Goal: Information Seeking & Learning: Learn about a topic

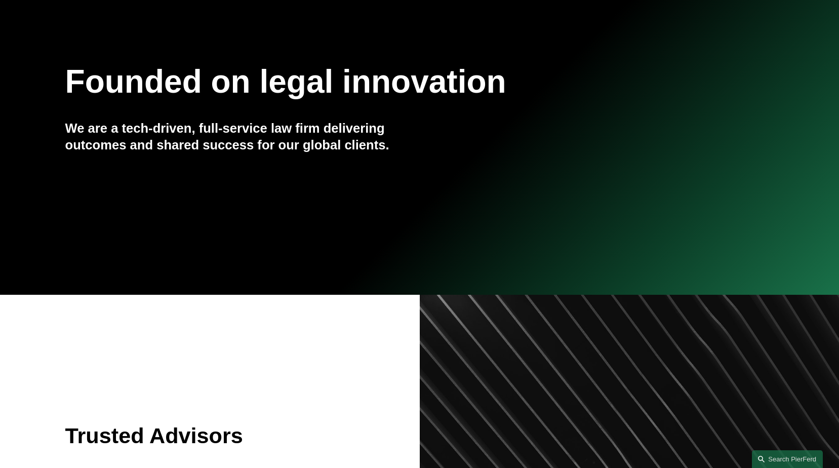
scroll to position [152, 0]
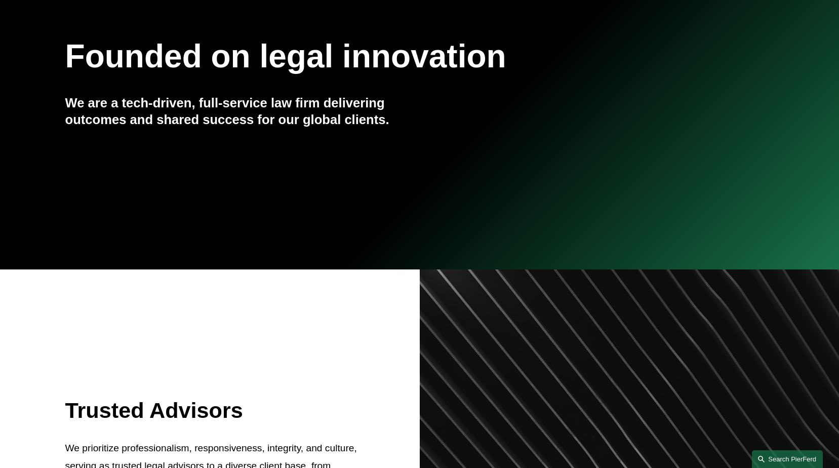
click at [779, 457] on link "Search this site" at bounding box center [787, 459] width 71 height 18
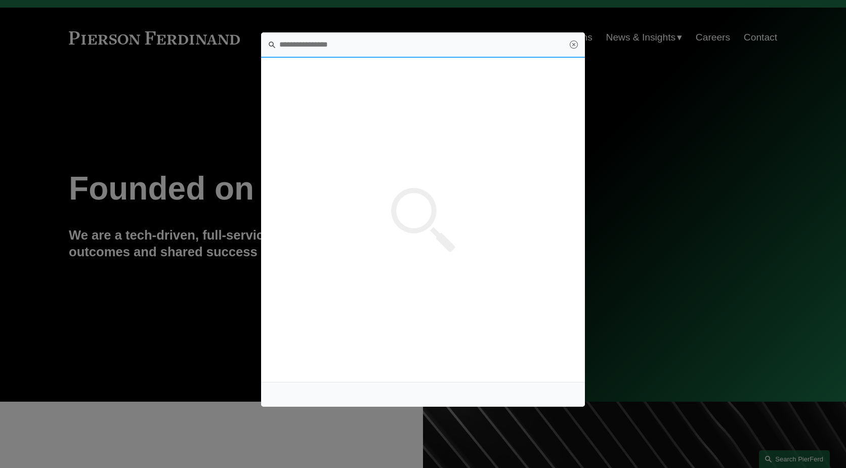
scroll to position [0, 0]
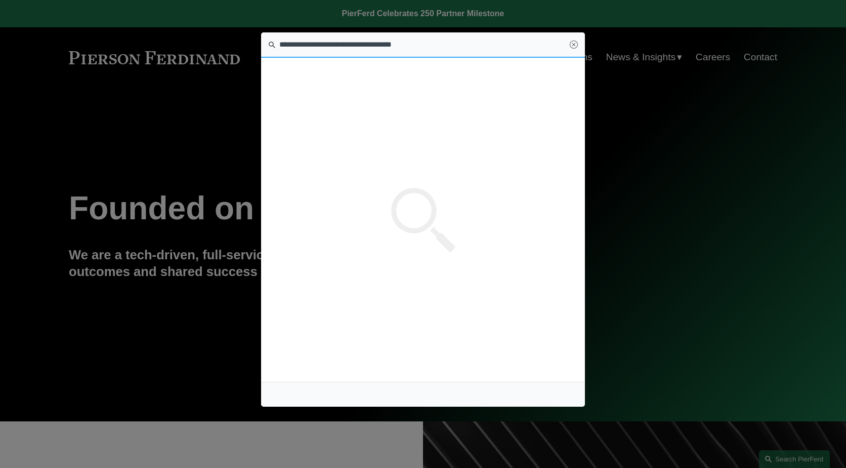
type input "**********"
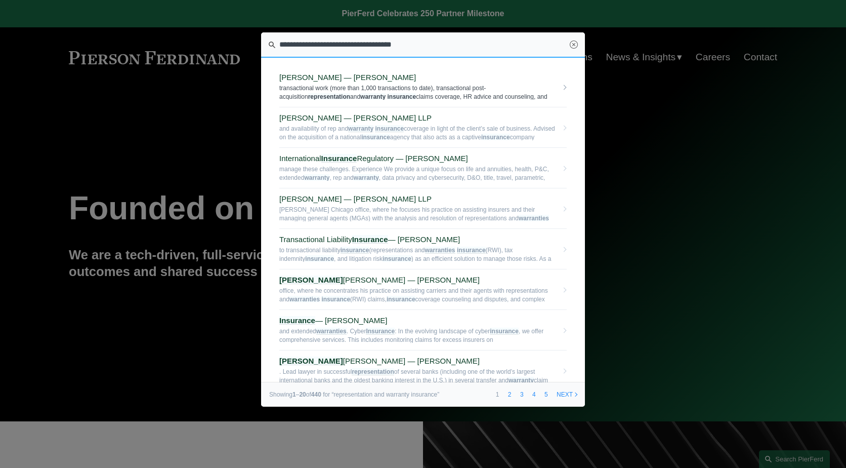
click at [344, 92] on span "transactional work (more than 1,000 transactions to date), transactional post-a…" at bounding box center [418, 92] width 278 height 16
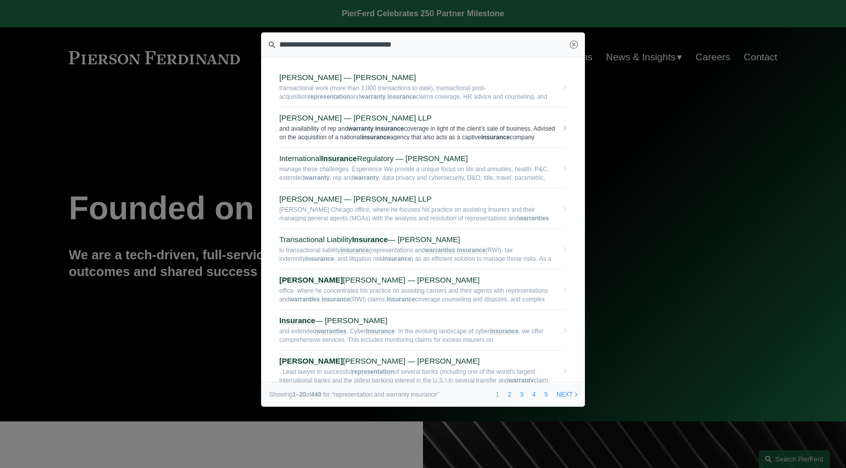
click at [327, 118] on span "Thomas F. Morante — Pierson Ferdinand LLP" at bounding box center [418, 117] width 278 height 9
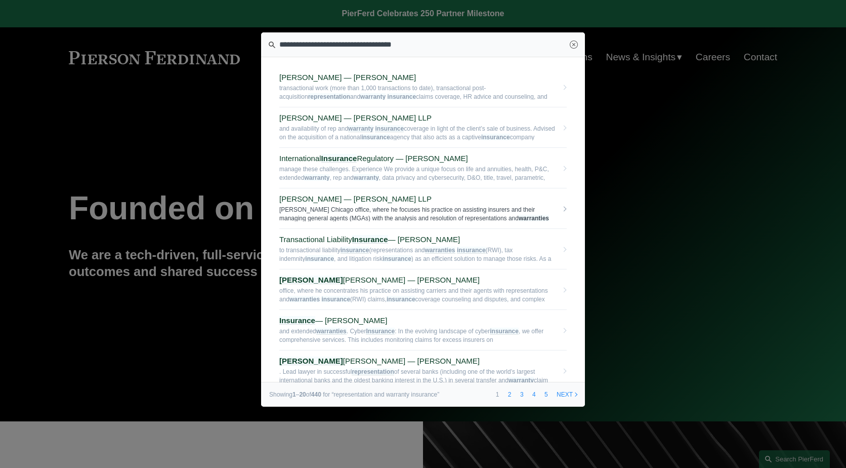
click at [323, 198] on span "Jason S. Dubner — Pierson Ferdinand LLP" at bounding box center [418, 198] width 278 height 9
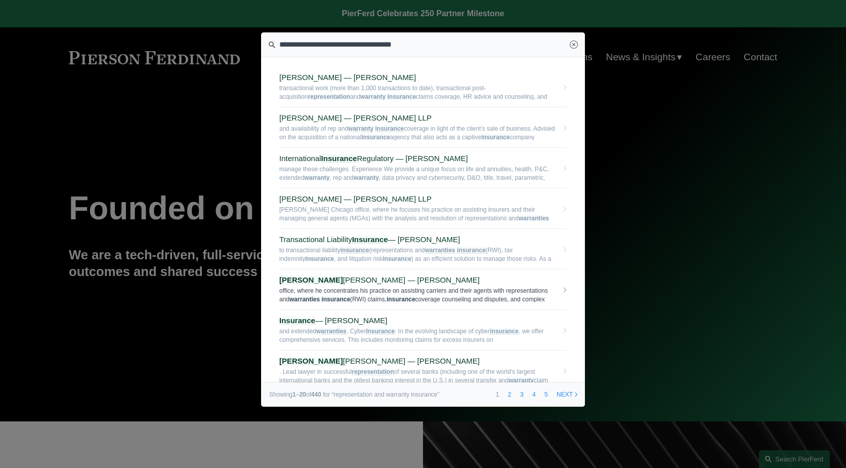
click at [308, 281] on span "Andrew Shapiro — Pierson Ferdinand LLP" at bounding box center [418, 279] width 278 height 9
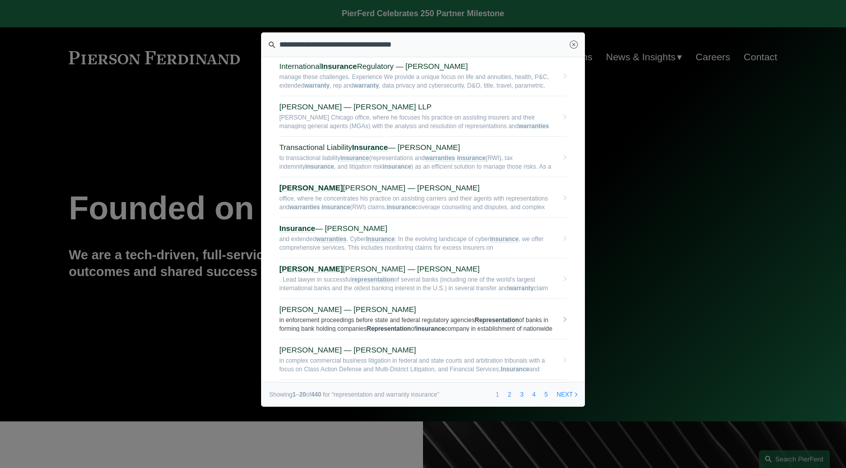
scroll to position [101, 0]
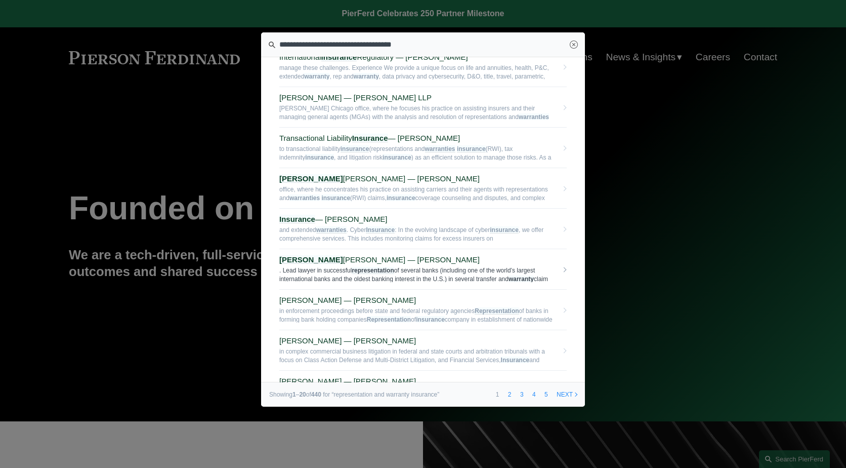
click at [302, 259] on em "Andrea" at bounding box center [311, 259] width 64 height 9
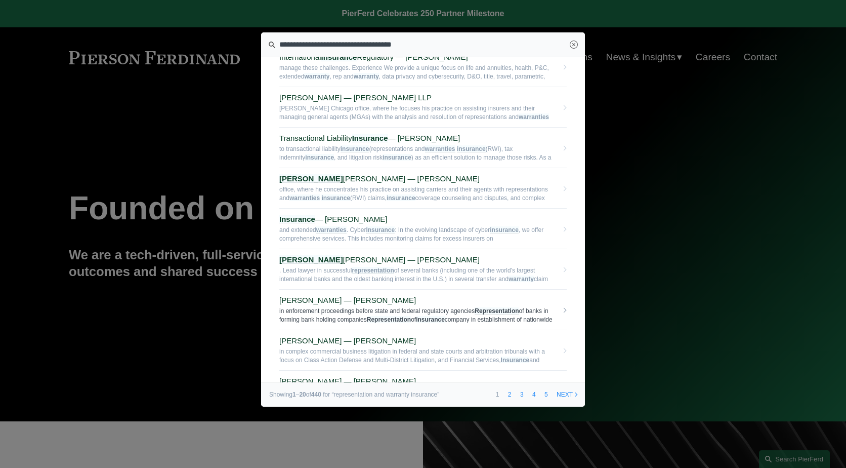
click at [335, 298] on span "[PERSON_NAME] — [PERSON_NAME]" at bounding box center [418, 300] width 278 height 9
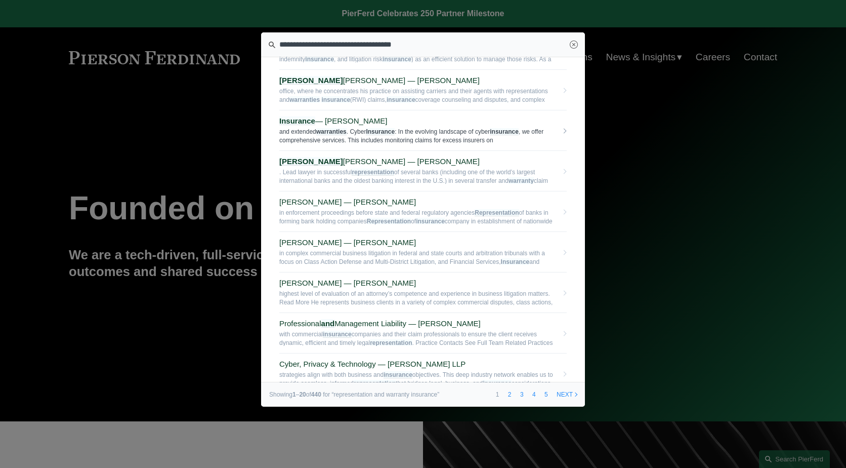
scroll to position [202, 0]
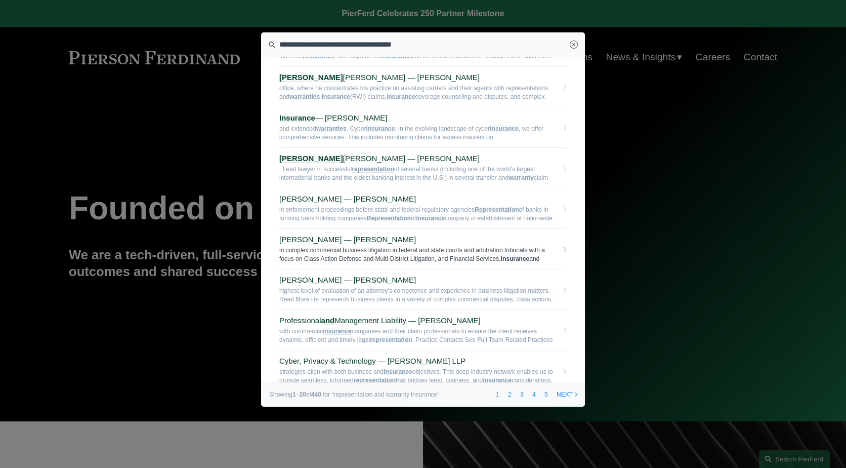
click at [298, 239] on span "Irene Oria — Pierson Ferdinand LLP" at bounding box center [418, 239] width 278 height 9
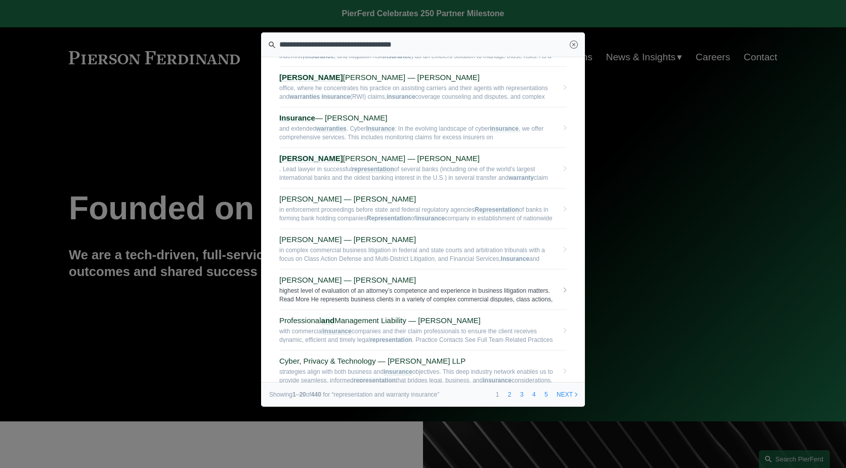
click at [314, 279] on span "Charles Geitner — Pierson Ferdinand LLP" at bounding box center [418, 279] width 278 height 9
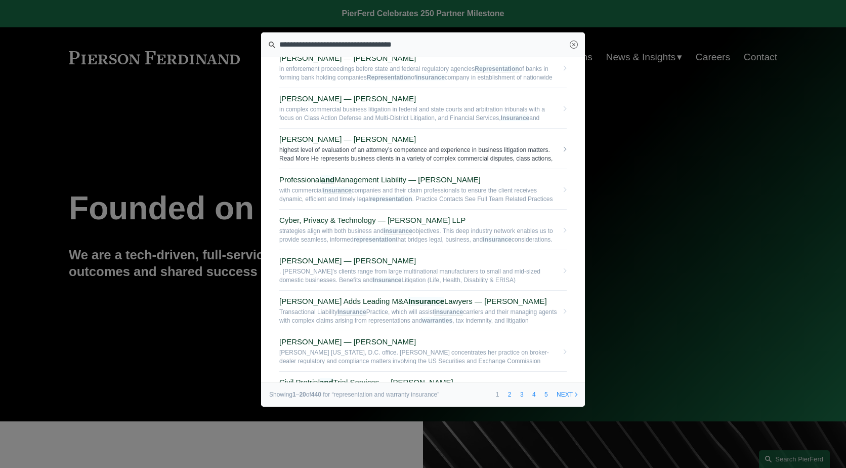
scroll to position [354, 0]
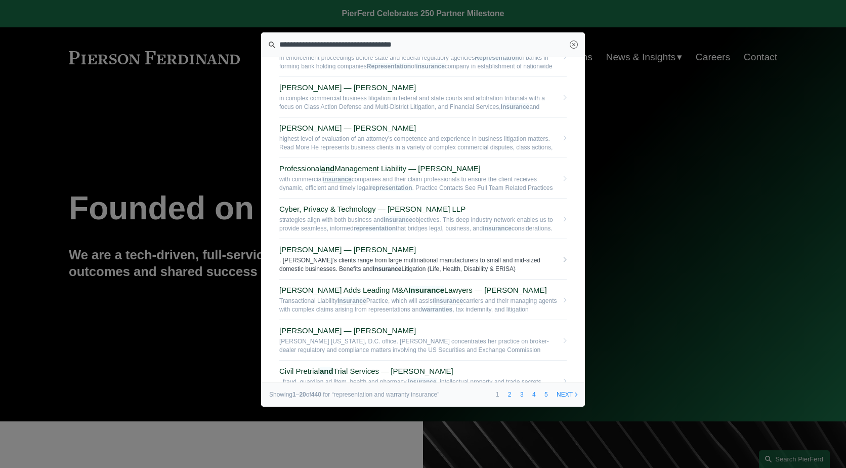
click at [321, 251] on span "Robert Lesko — Pierson Ferdinand LLP" at bounding box center [418, 249] width 278 height 9
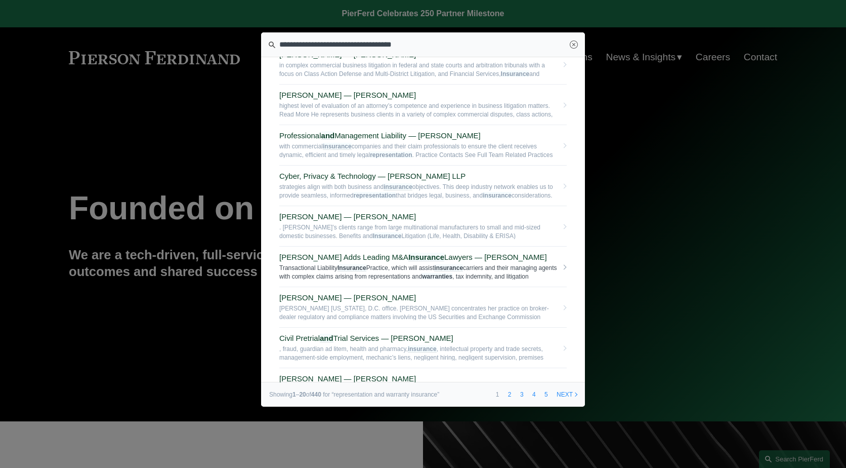
scroll to position [405, 0]
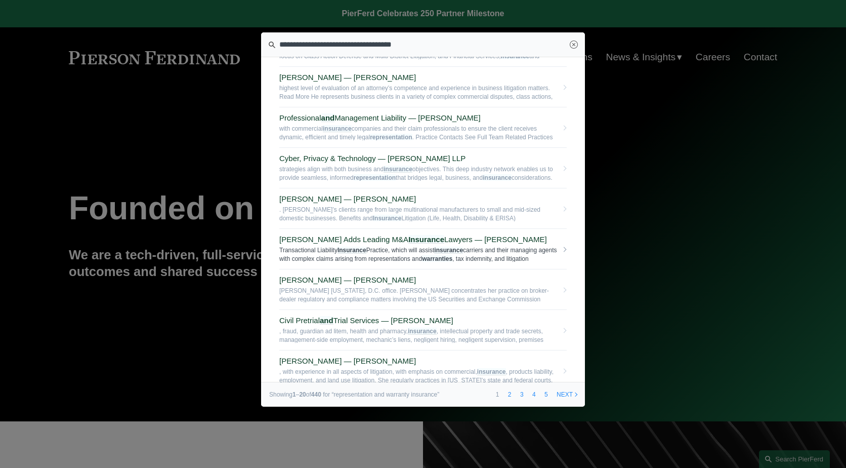
click at [329, 241] on span "Pierson Ferdinand Adds Leading M&A Insurance Lawyers — Pierson Ferdinand LLP" at bounding box center [418, 239] width 278 height 9
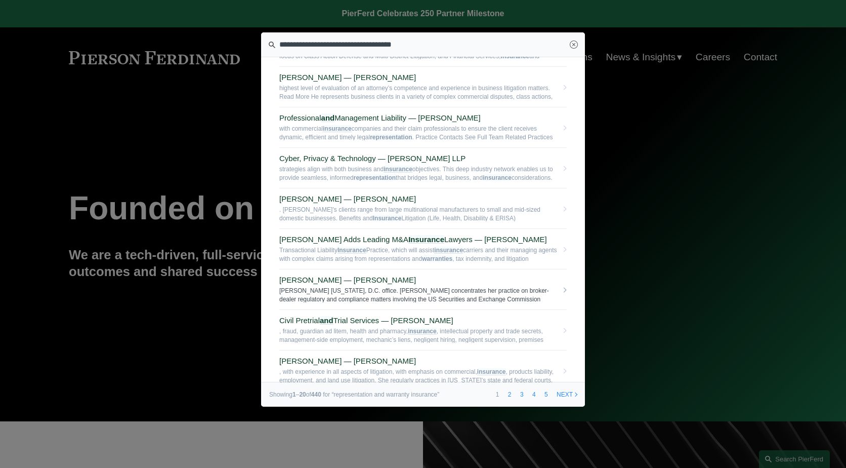
click at [304, 278] on span "Emily Goebel — Pierson Ferdinand LLP" at bounding box center [418, 279] width 278 height 9
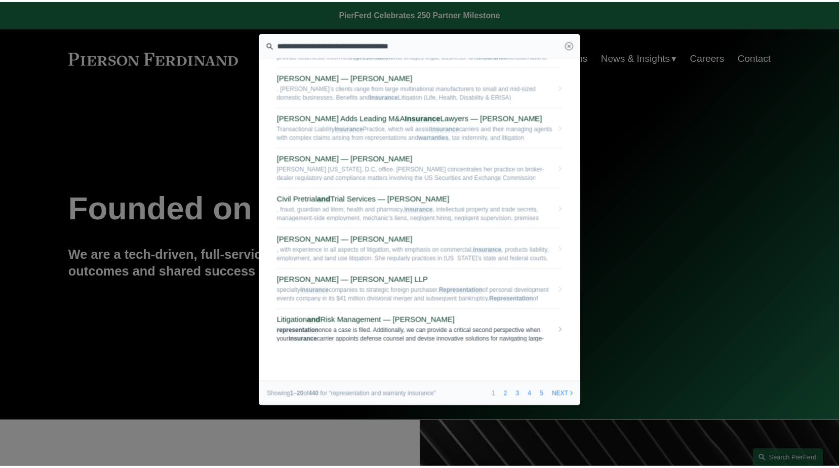
scroll to position [537, 0]
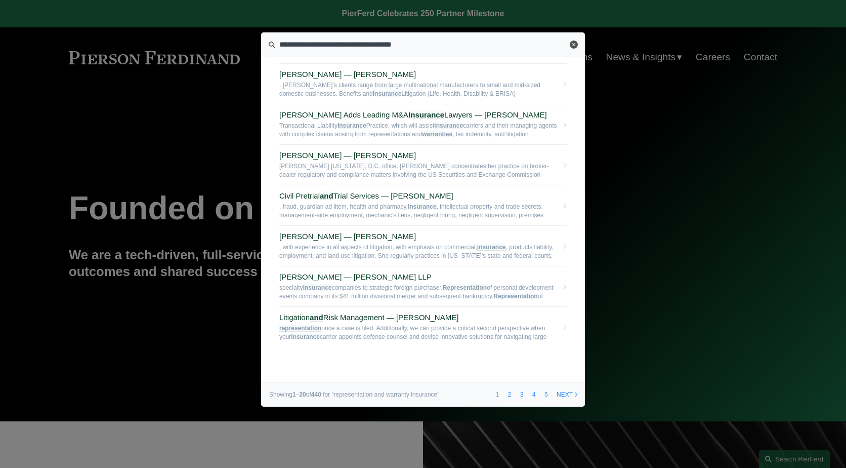
click at [575, 46] on link "Close" at bounding box center [574, 44] width 8 height 8
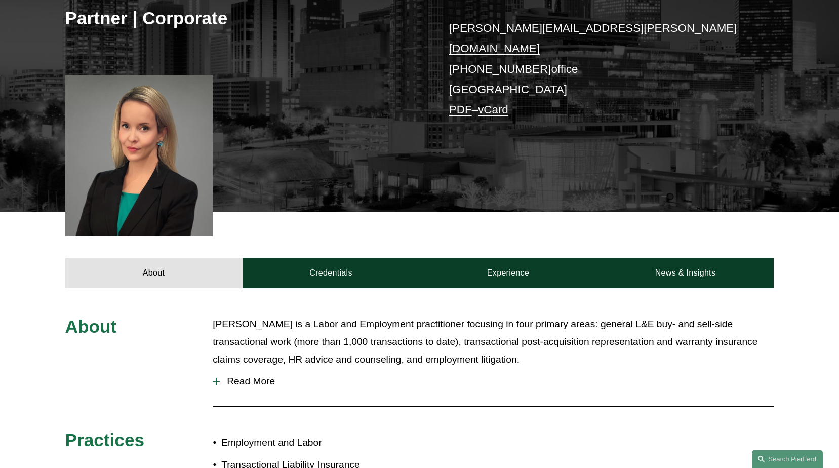
scroll to position [202, 0]
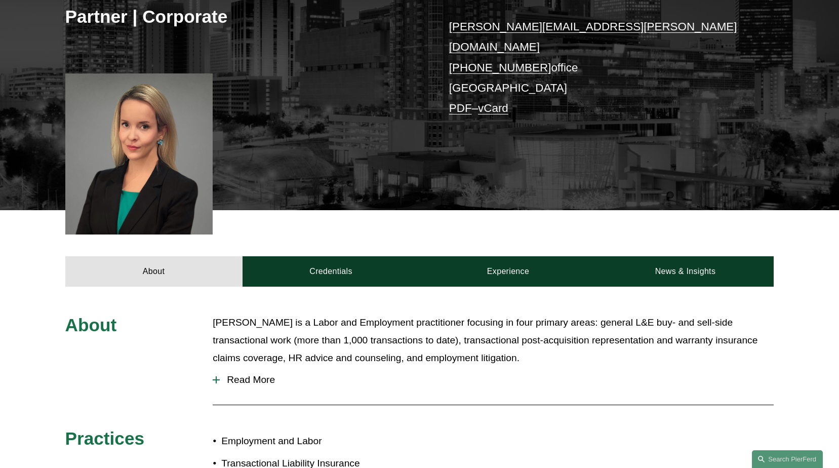
click at [218, 376] on div at bounding box center [216, 379] width 7 height 7
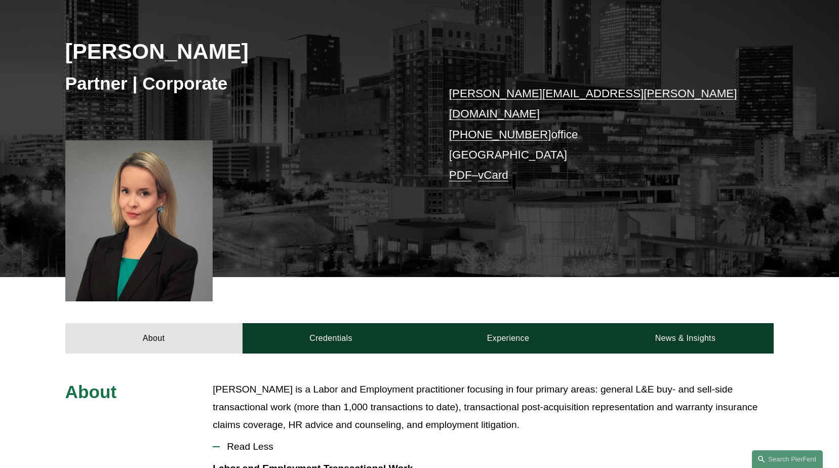
scroll to position [101, 0]
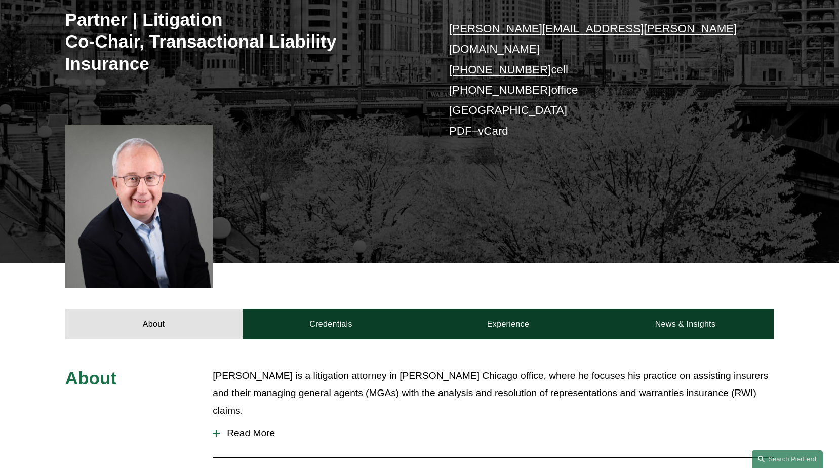
scroll to position [202, 0]
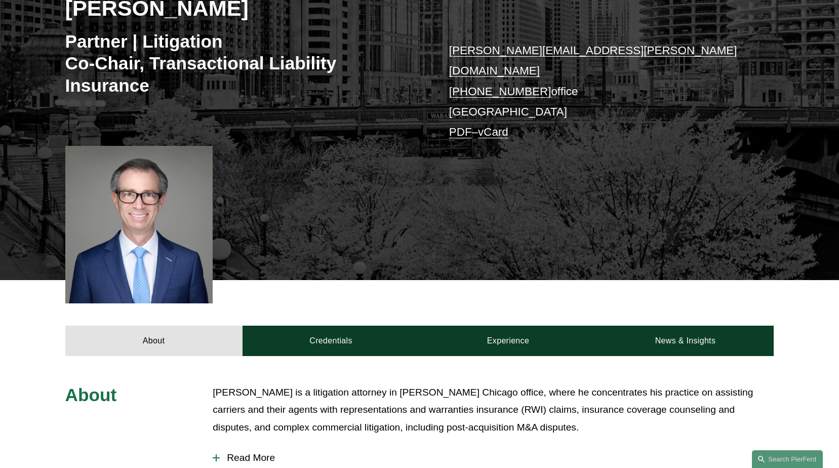
scroll to position [202, 0]
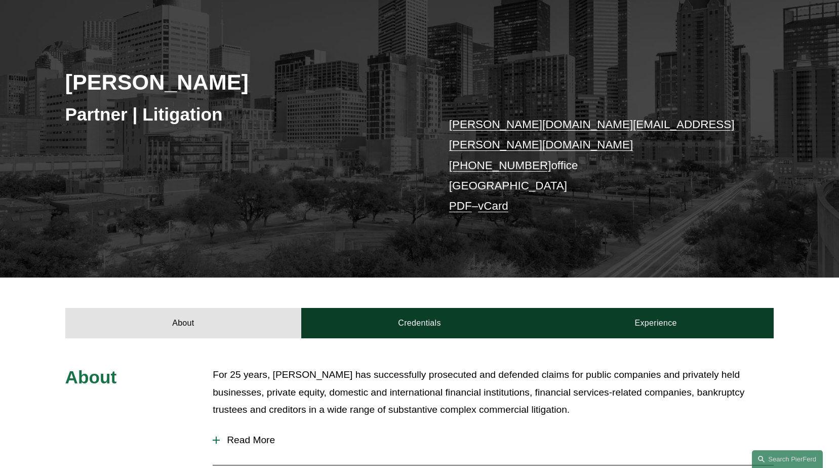
scroll to position [152, 0]
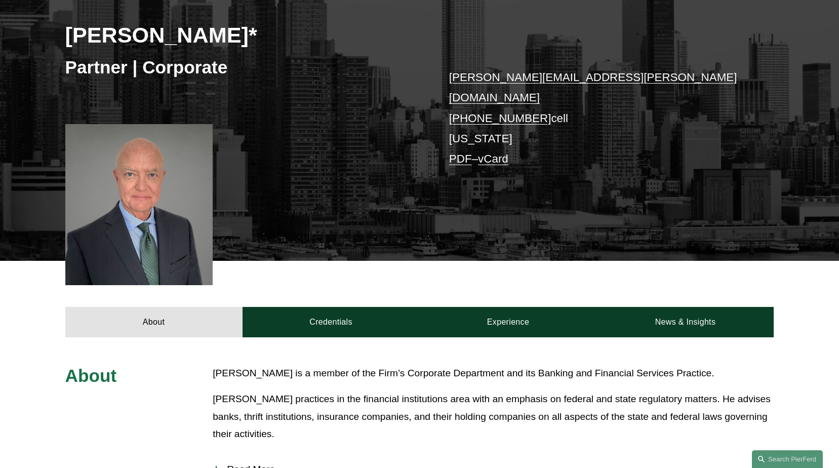
scroll to position [202, 0]
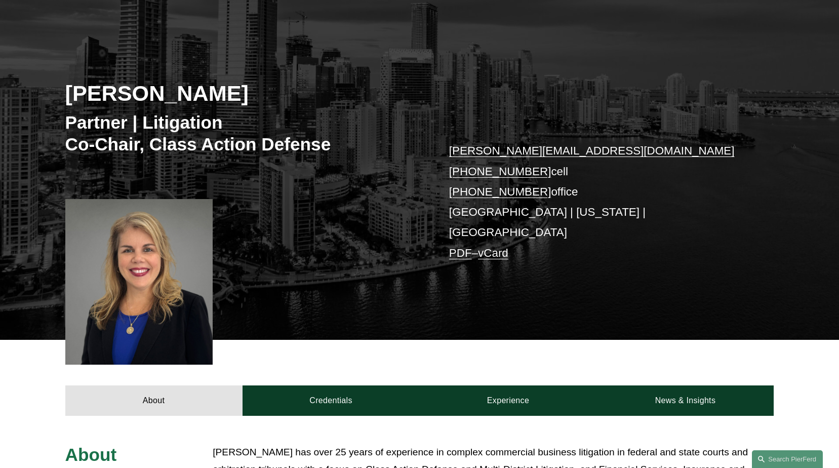
scroll to position [51, 0]
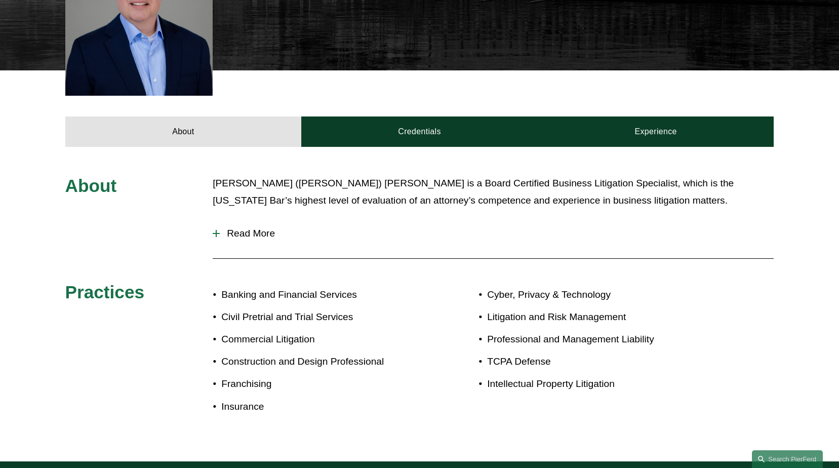
scroll to position [354, 0]
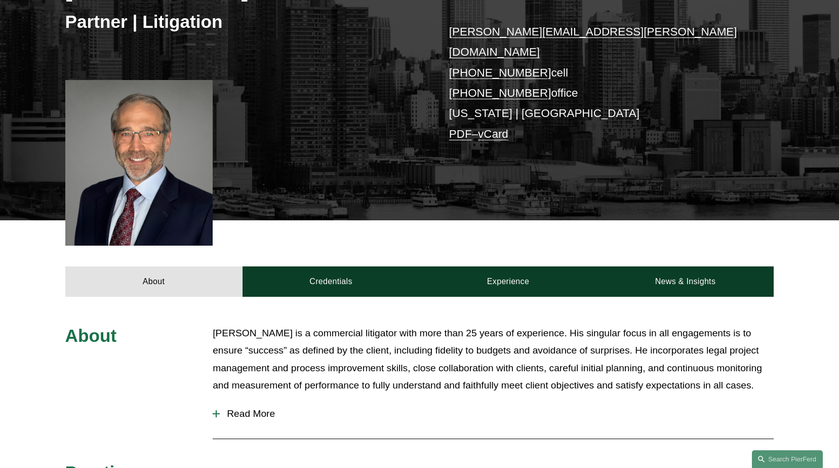
scroll to position [202, 0]
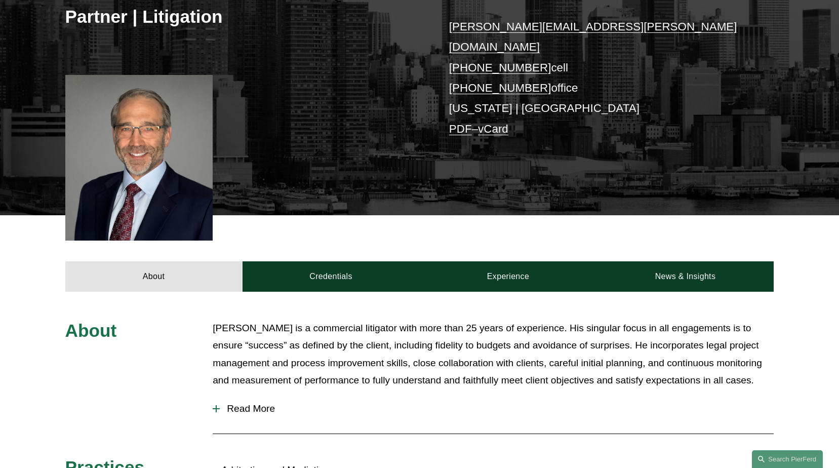
click at [222, 403] on span "Read More" at bounding box center [497, 408] width 554 height 11
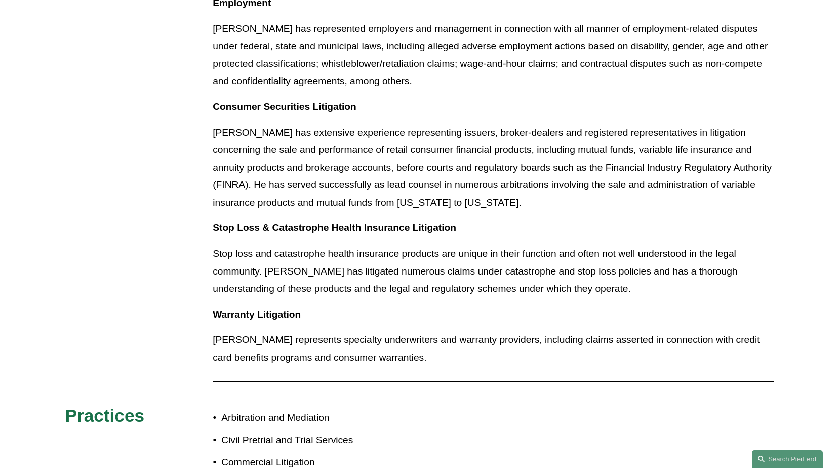
scroll to position [1012, 0]
